Goal: Communication & Community: Answer question/provide support

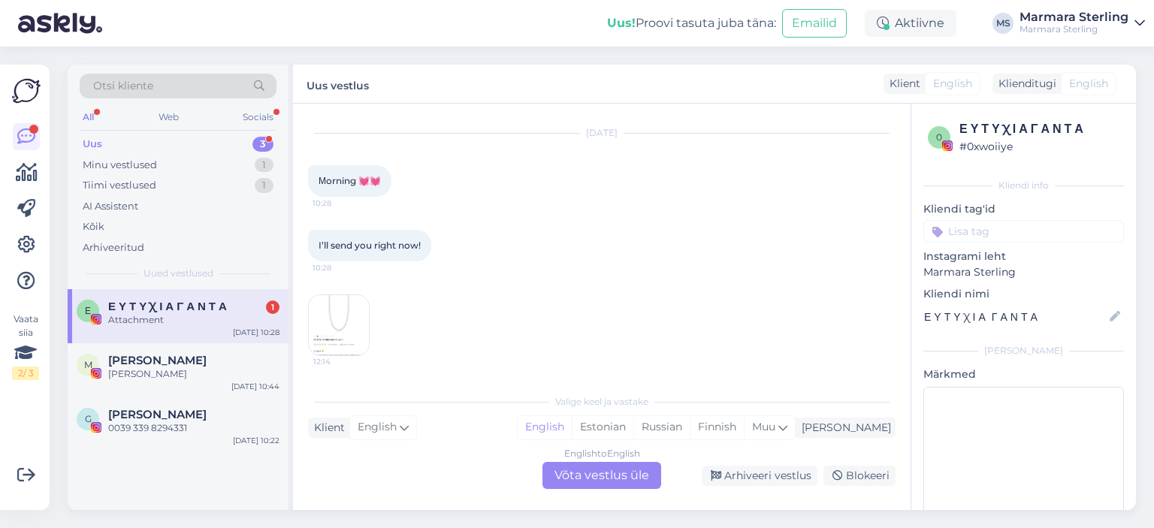
drag, startPoint x: 207, startPoint y: 348, endPoint x: 213, endPoint y: 324, distance: 24.0
click at [209, 348] on div "M [PERSON_NAME] Ja [DATE] 10:44" at bounding box center [178, 370] width 221 height 54
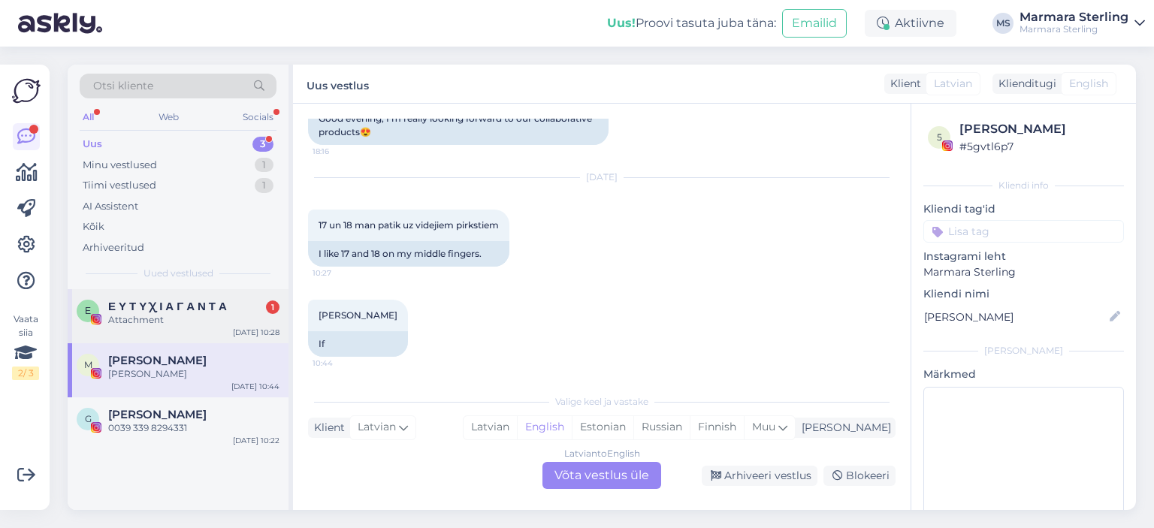
click at [213, 324] on div "Attachment" at bounding box center [193, 320] width 171 height 14
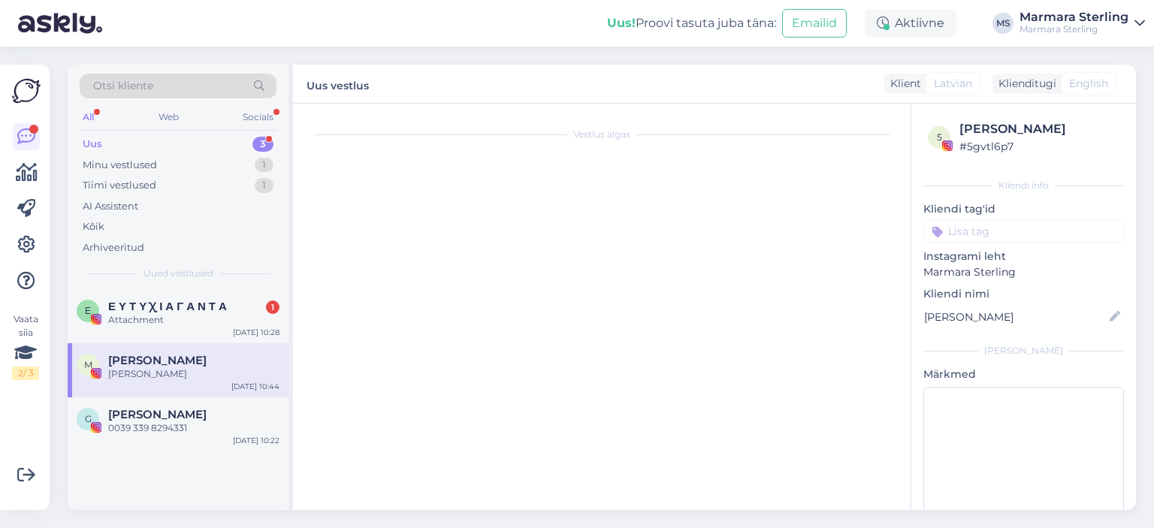
scroll to position [2120, 0]
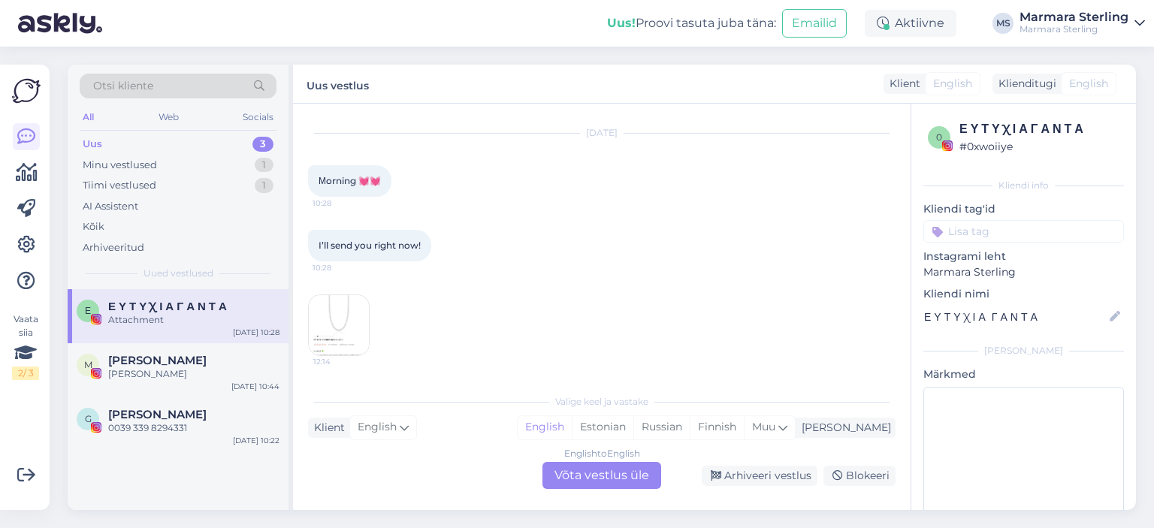
click at [332, 333] on img at bounding box center [339, 325] width 60 height 60
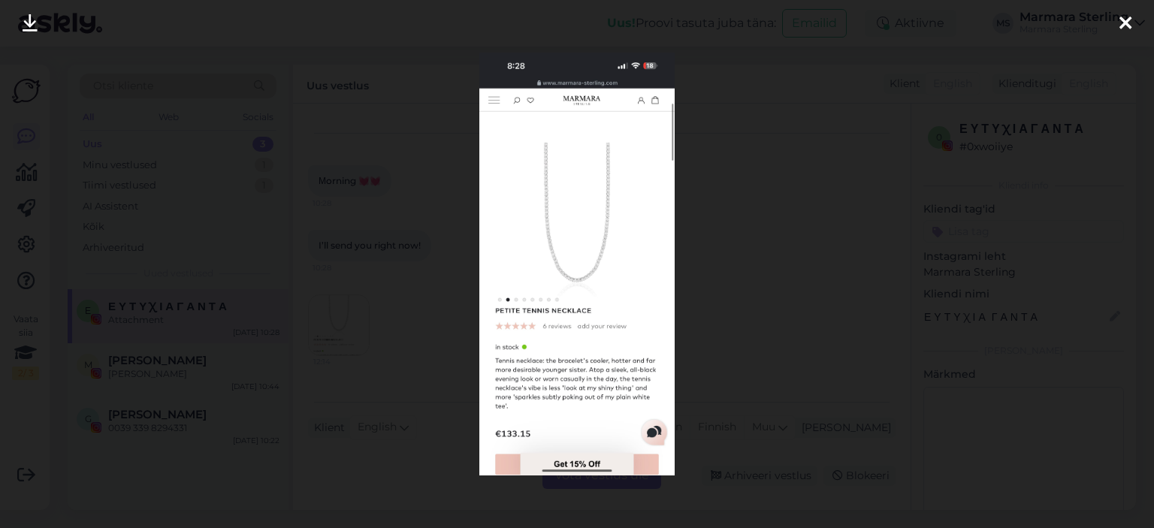
click at [1124, 23] on icon at bounding box center [1125, 24] width 12 height 20
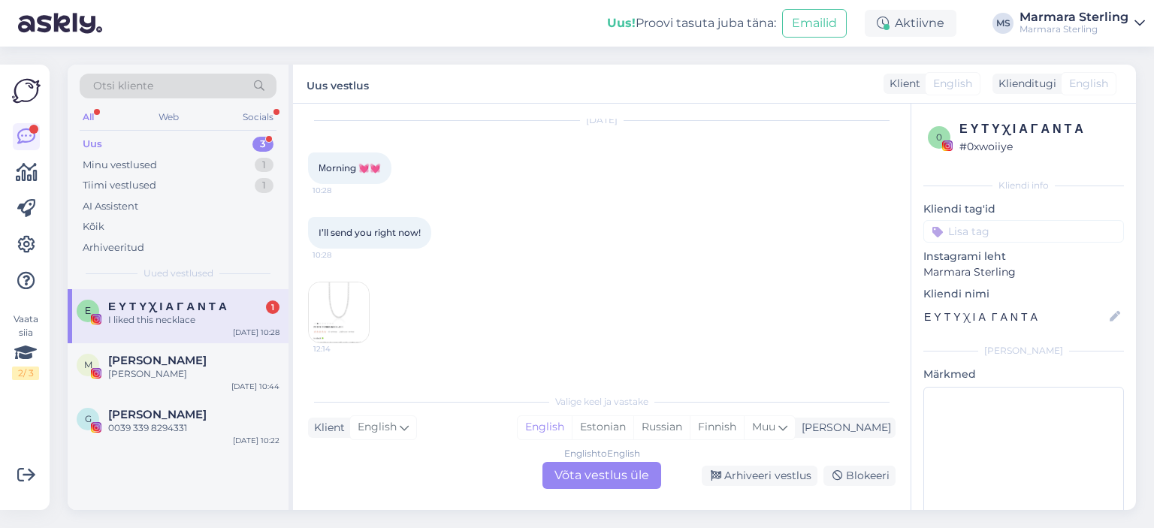
scroll to position [2185, 0]
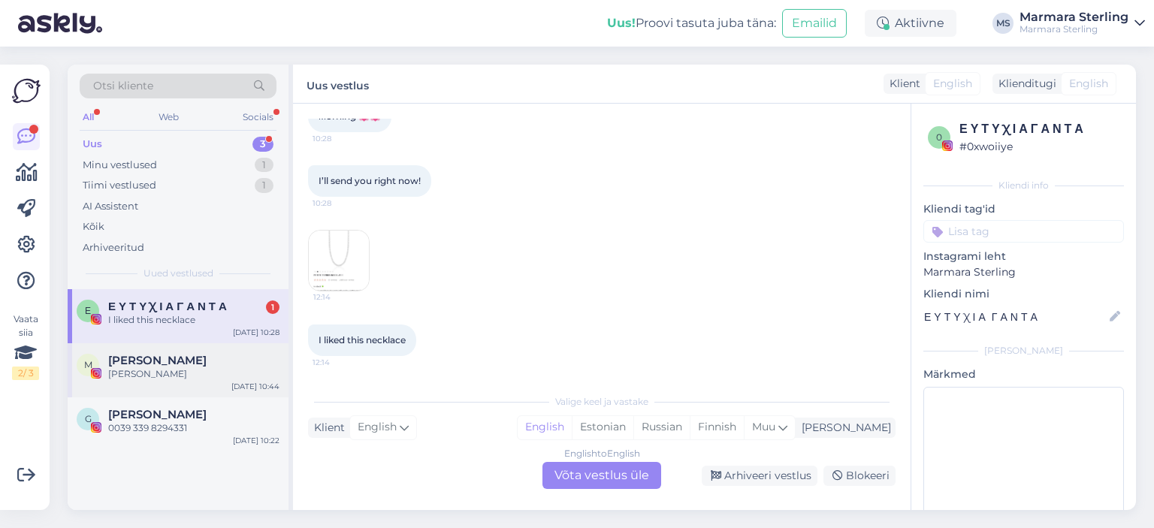
click at [216, 355] on div "[PERSON_NAME]" at bounding box center [193, 361] width 171 height 14
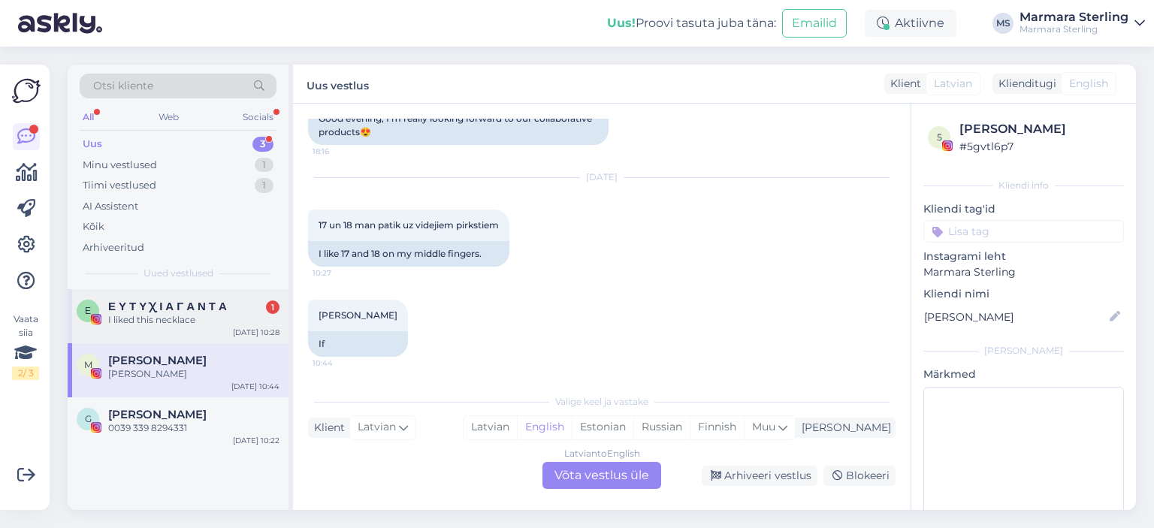
click at [212, 312] on span "Ε Υ Τ Υ Χ Ι Α Γ Α Ν Τ Α" at bounding box center [167, 307] width 119 height 14
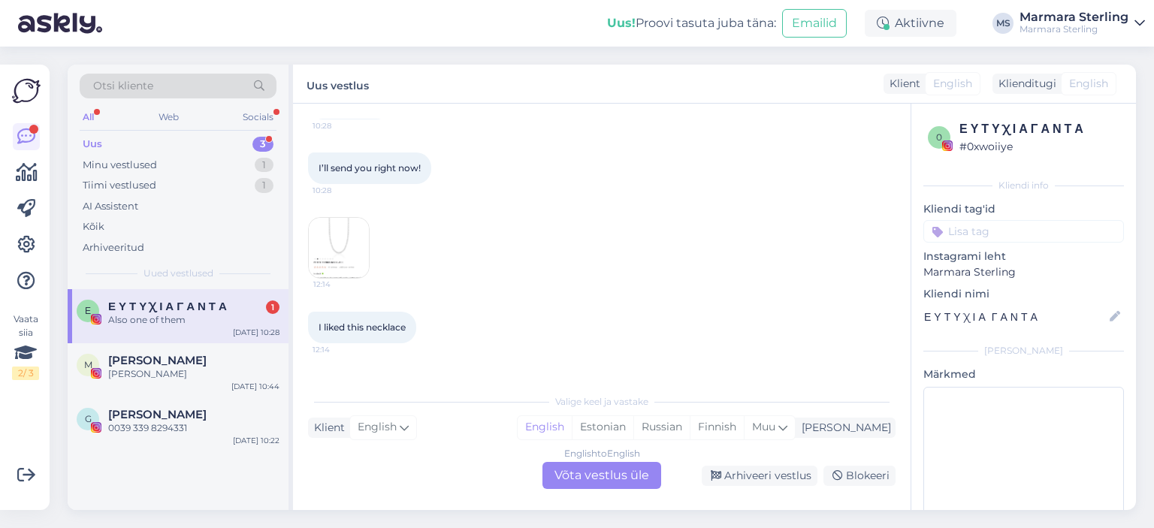
scroll to position [2250, 0]
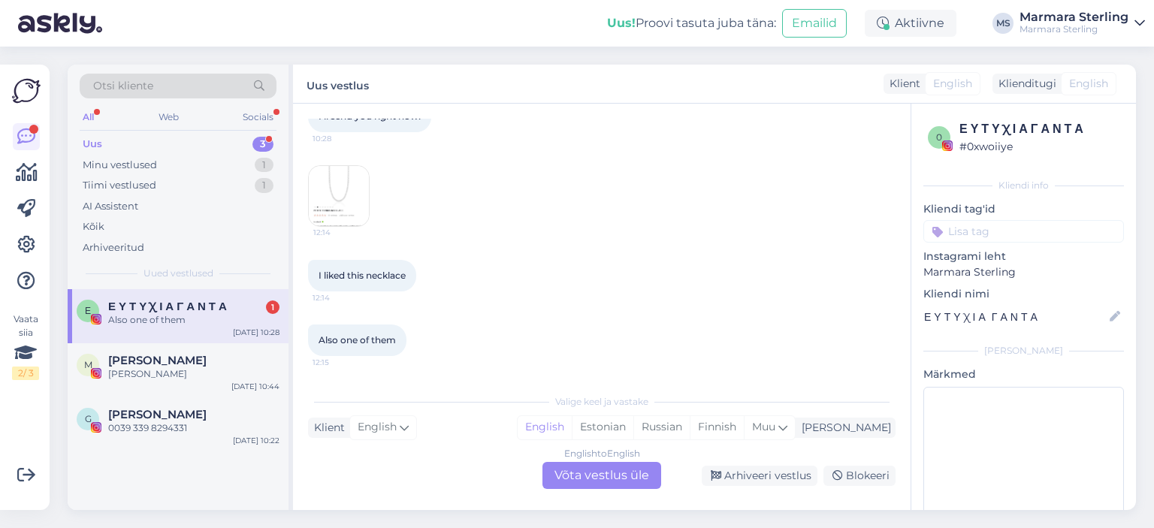
click at [343, 220] on img at bounding box center [339, 196] width 60 height 60
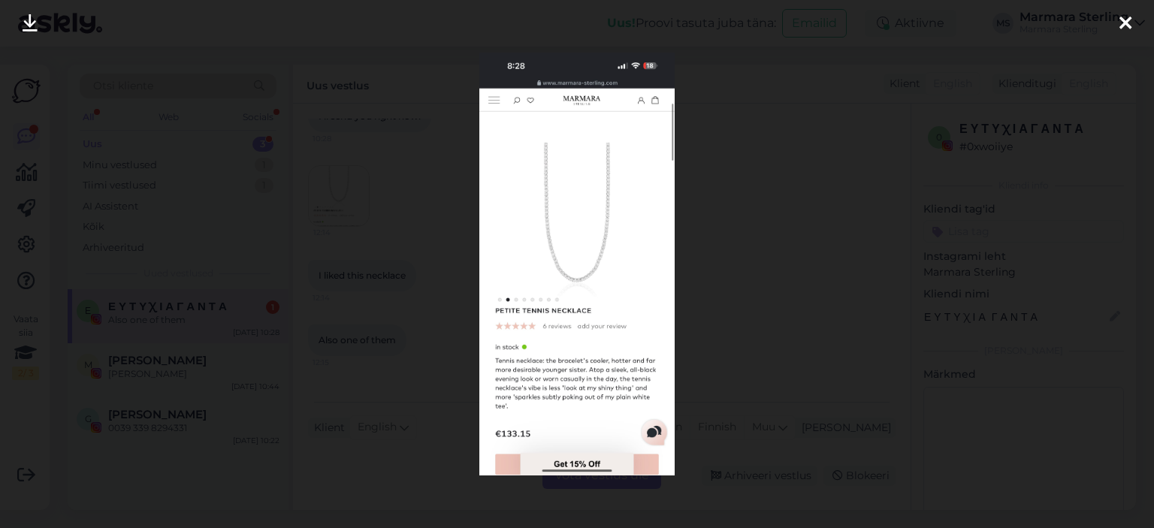
click at [1126, 24] on icon at bounding box center [1125, 24] width 12 height 20
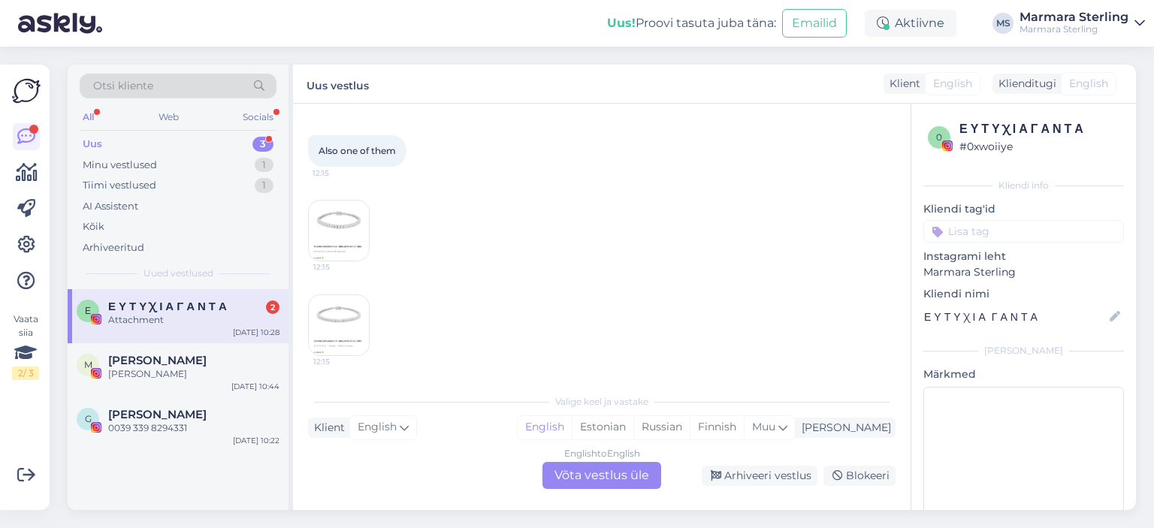
scroll to position [2503, 0]
click at [361, 256] on img at bounding box center [339, 261] width 60 height 60
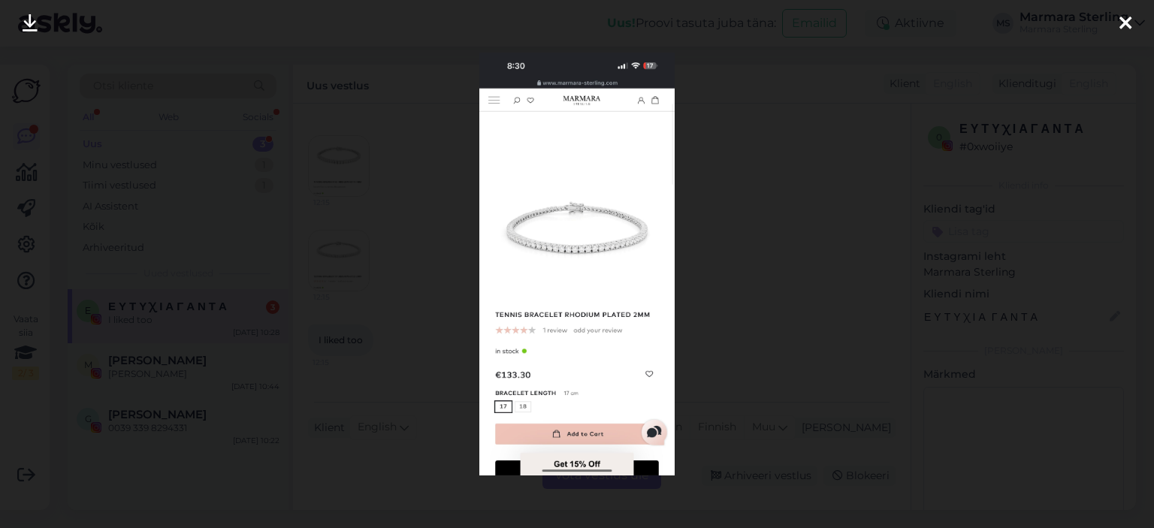
click at [1123, 22] on icon at bounding box center [1125, 24] width 12 height 20
